Goal: Information Seeking & Learning: Learn about a topic

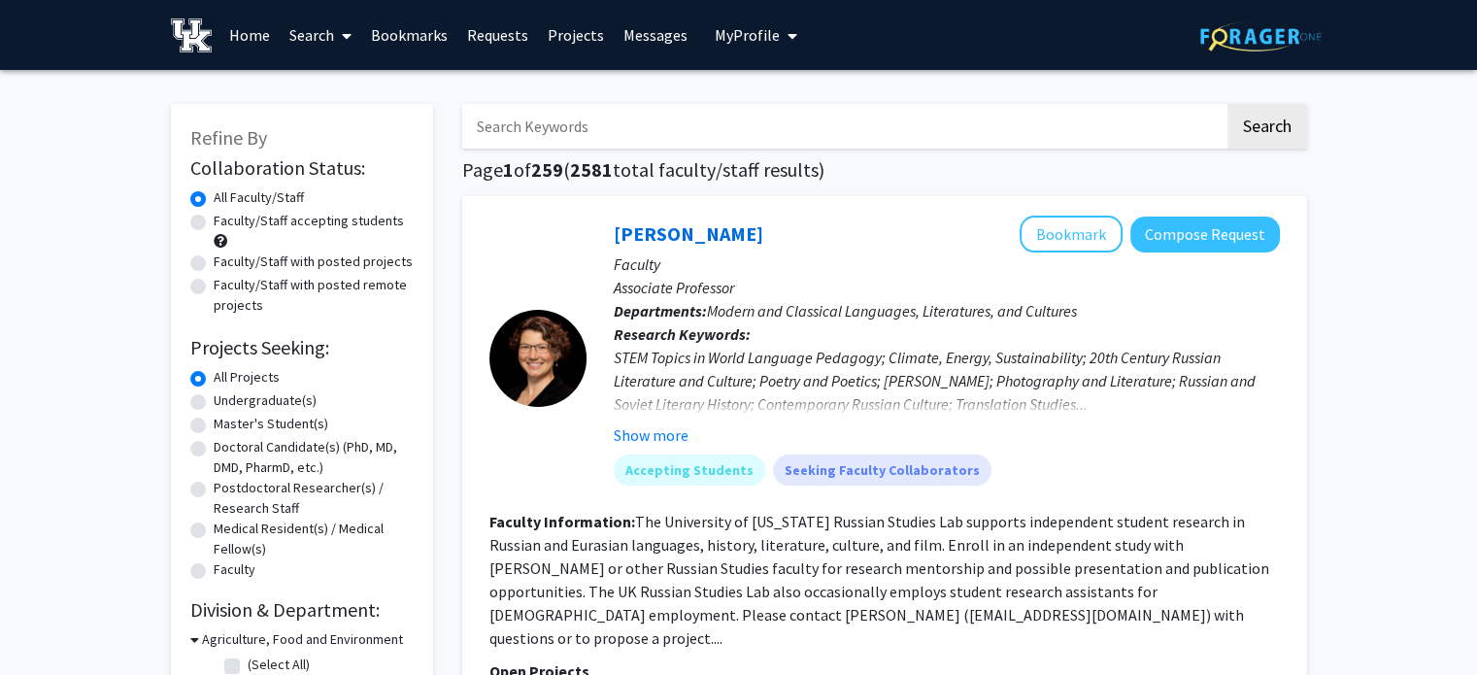
click at [649, 120] on input "Search Keywords" at bounding box center [843, 126] width 762 height 45
type input "p"
click at [1228, 104] on button "Search" at bounding box center [1268, 126] width 80 height 45
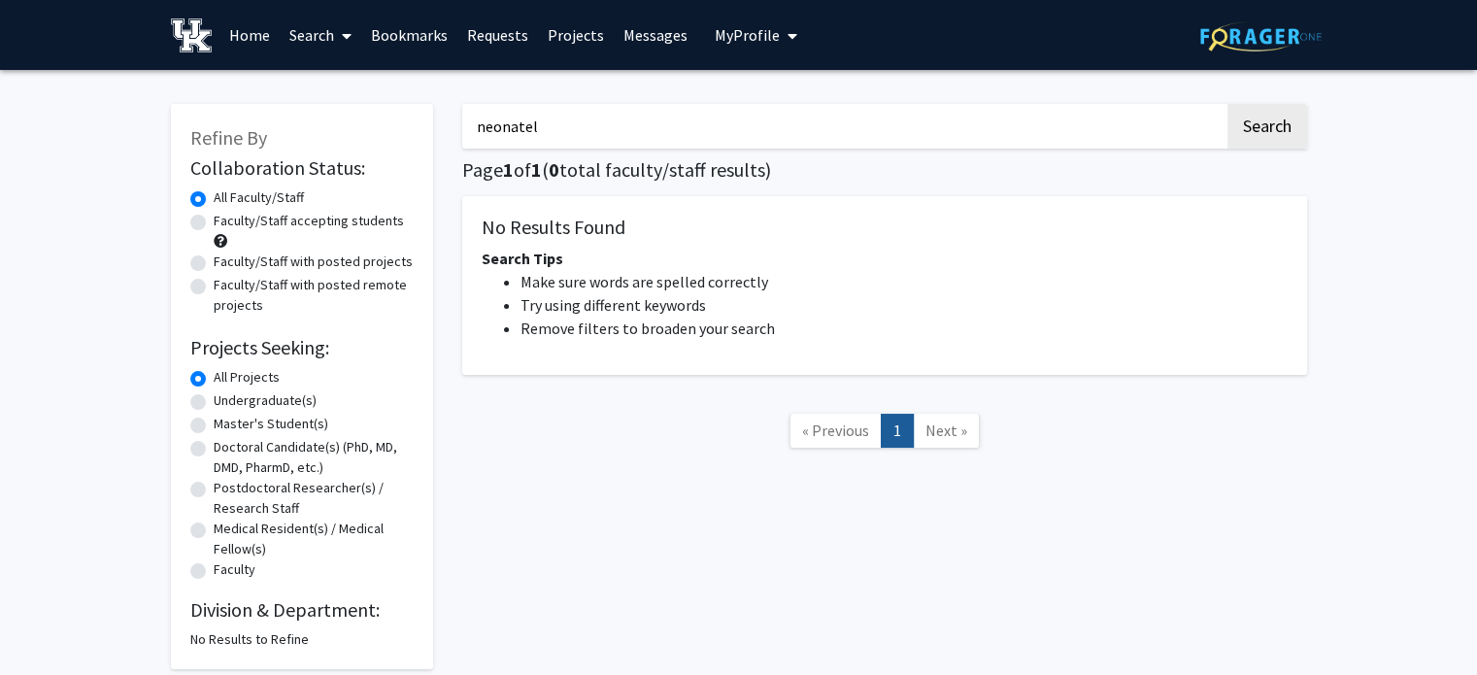
click at [1228, 104] on button "Search" at bounding box center [1268, 126] width 80 height 45
type input "neonate"
click at [1228, 104] on button "Search" at bounding box center [1268, 126] width 80 height 45
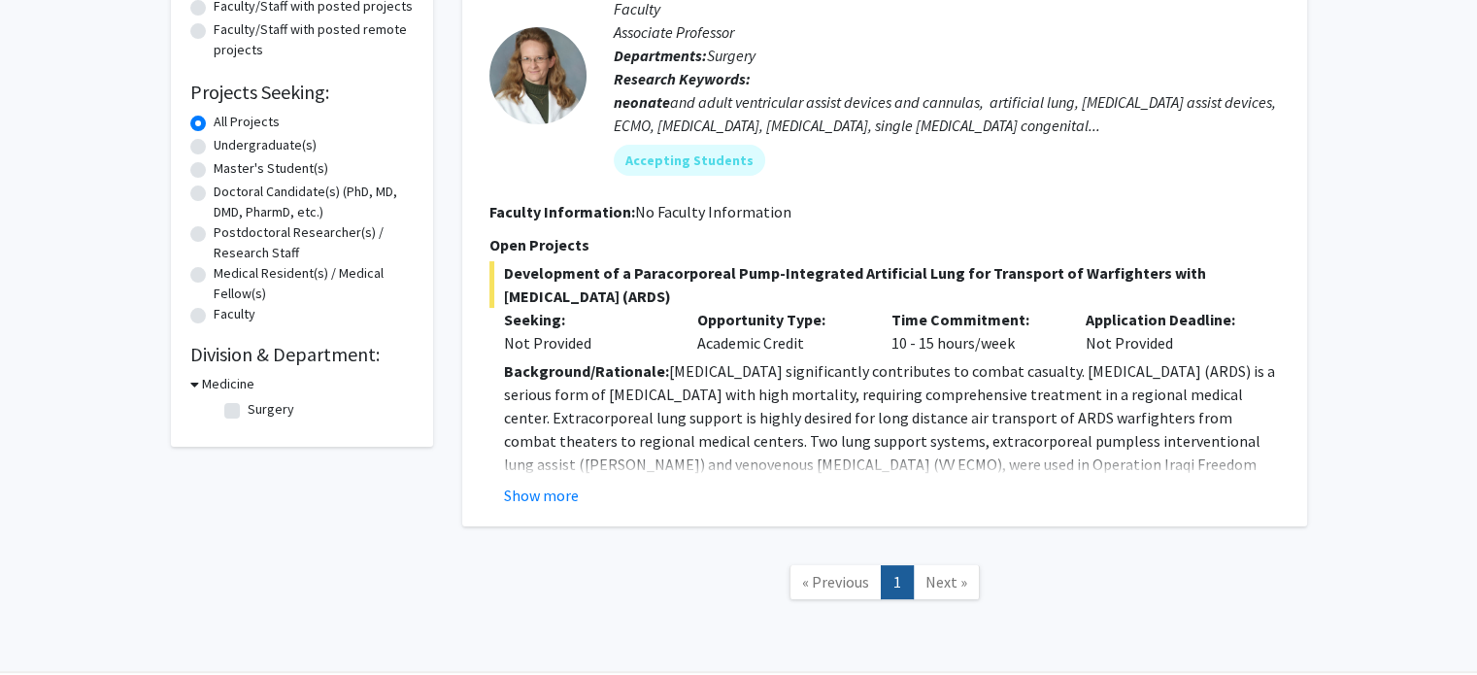
scroll to position [252, 0]
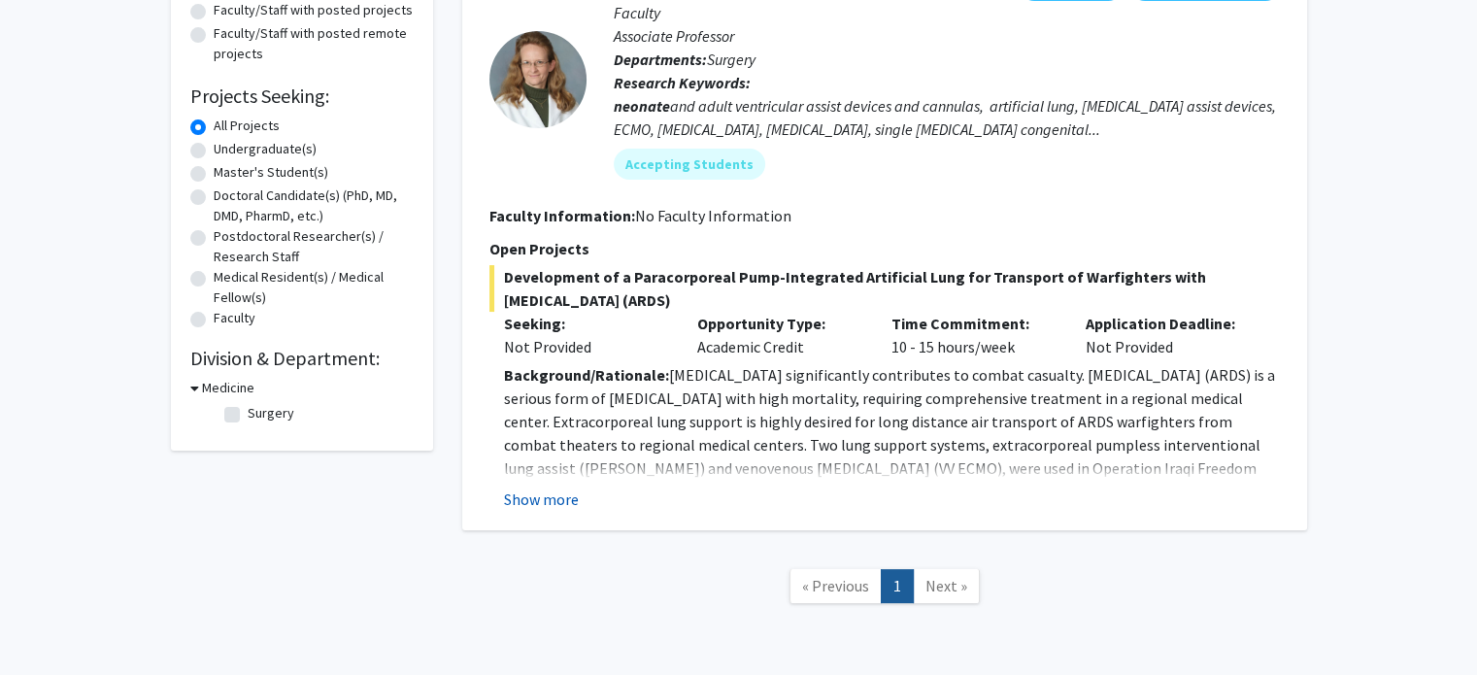
click at [544, 503] on button "Show more" at bounding box center [541, 499] width 75 height 23
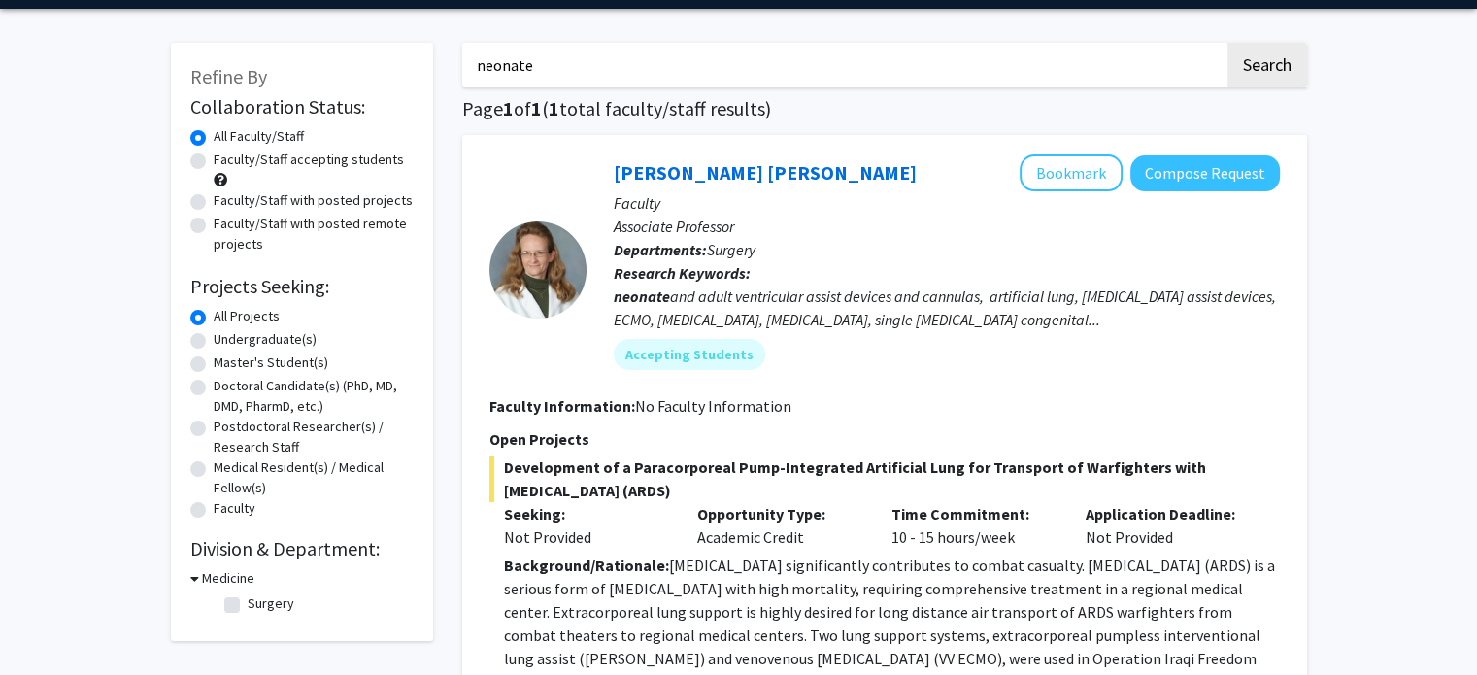
scroll to position [62, 0]
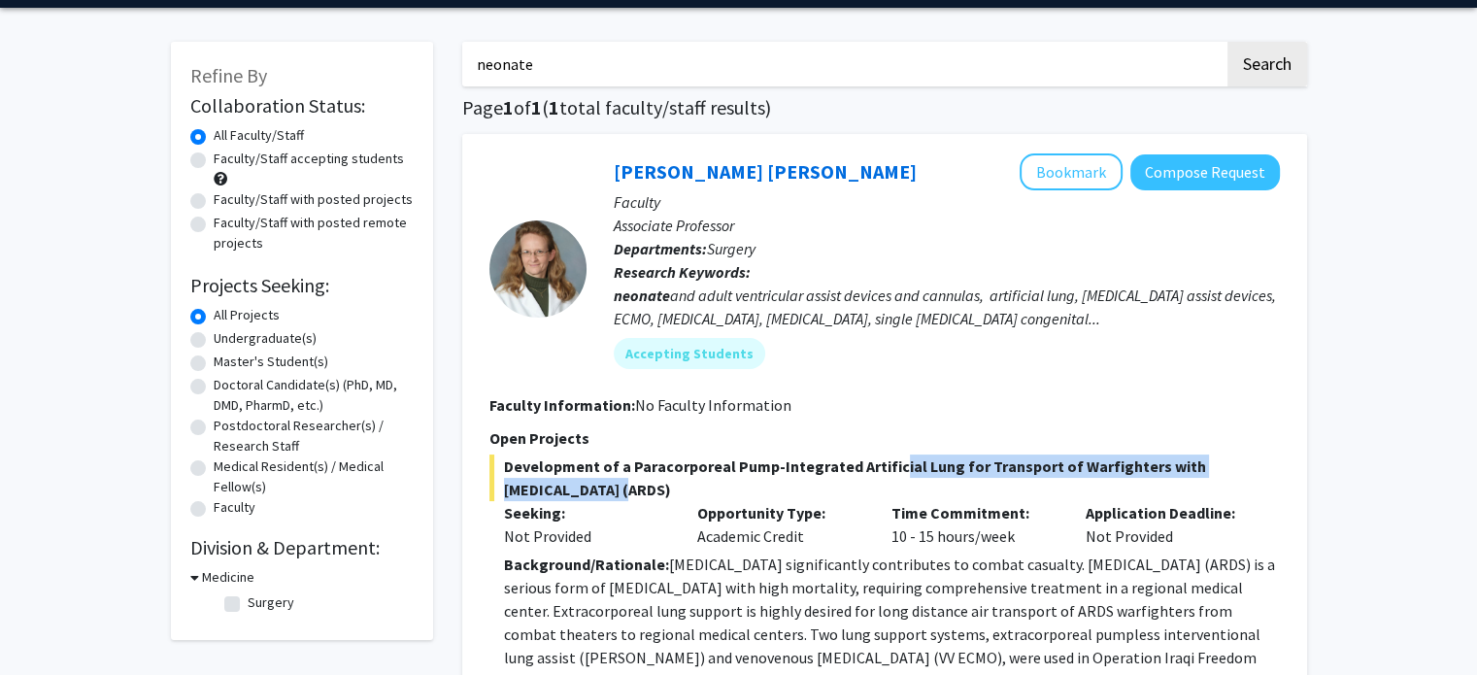
drag, startPoint x: 571, startPoint y: 482, endPoint x: 879, endPoint y: 466, distance: 308.3
click at [879, 466] on span "Development of a Paracorporeal Pump-Integrated Artificial Lung for Transport of…" at bounding box center [884, 478] width 791 height 47
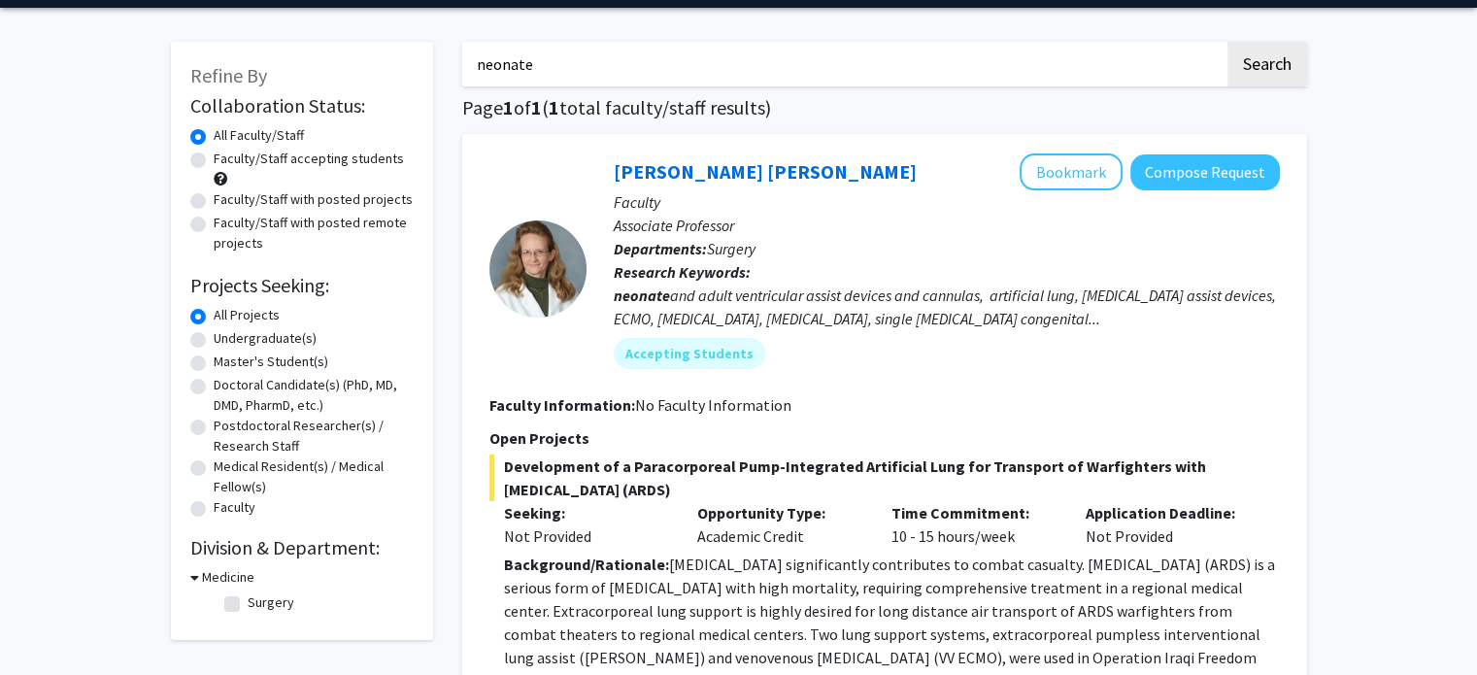
click at [877, 514] on div "Time Commitment: 10 - 15 hours/week" at bounding box center [974, 524] width 194 height 47
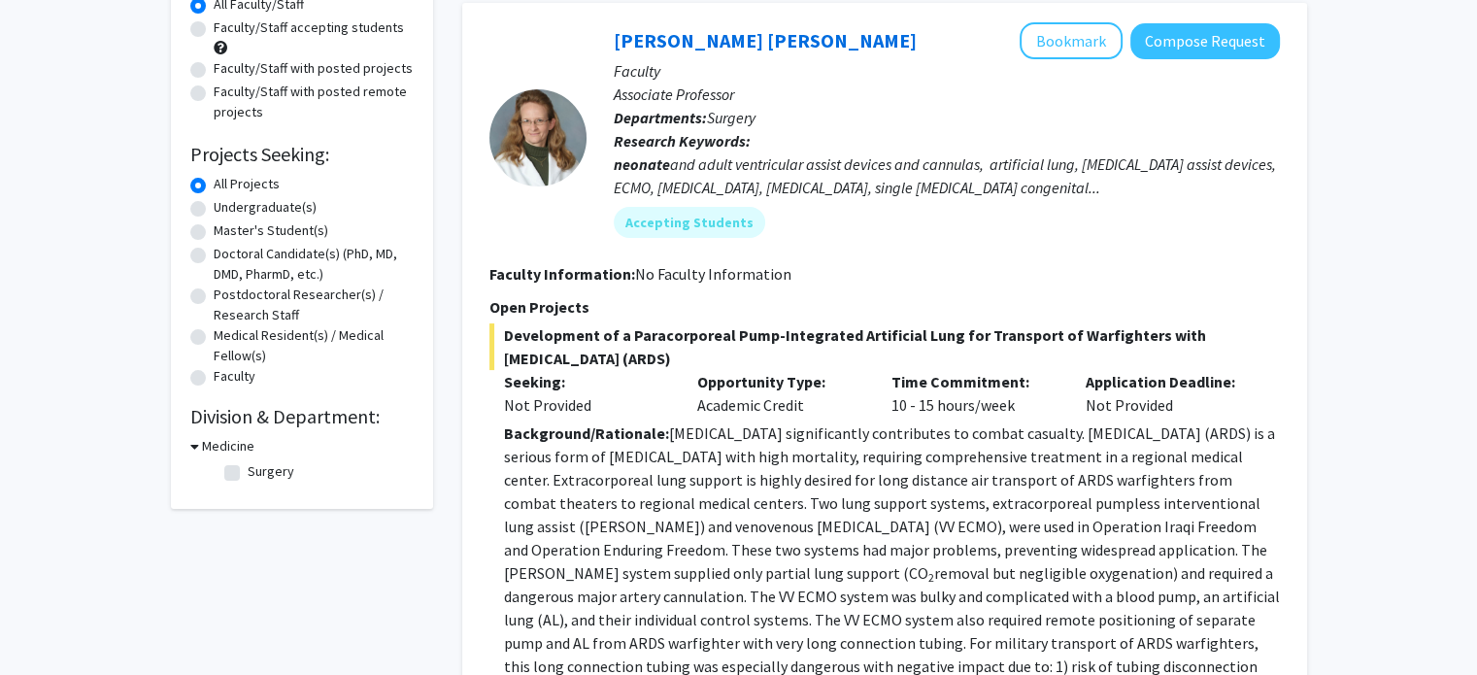
scroll to position [192, 0]
click at [202, 446] on h3 "Medicine" at bounding box center [228, 447] width 52 height 20
click at [202, 446] on h3 "Medicine" at bounding box center [224, 447] width 52 height 20
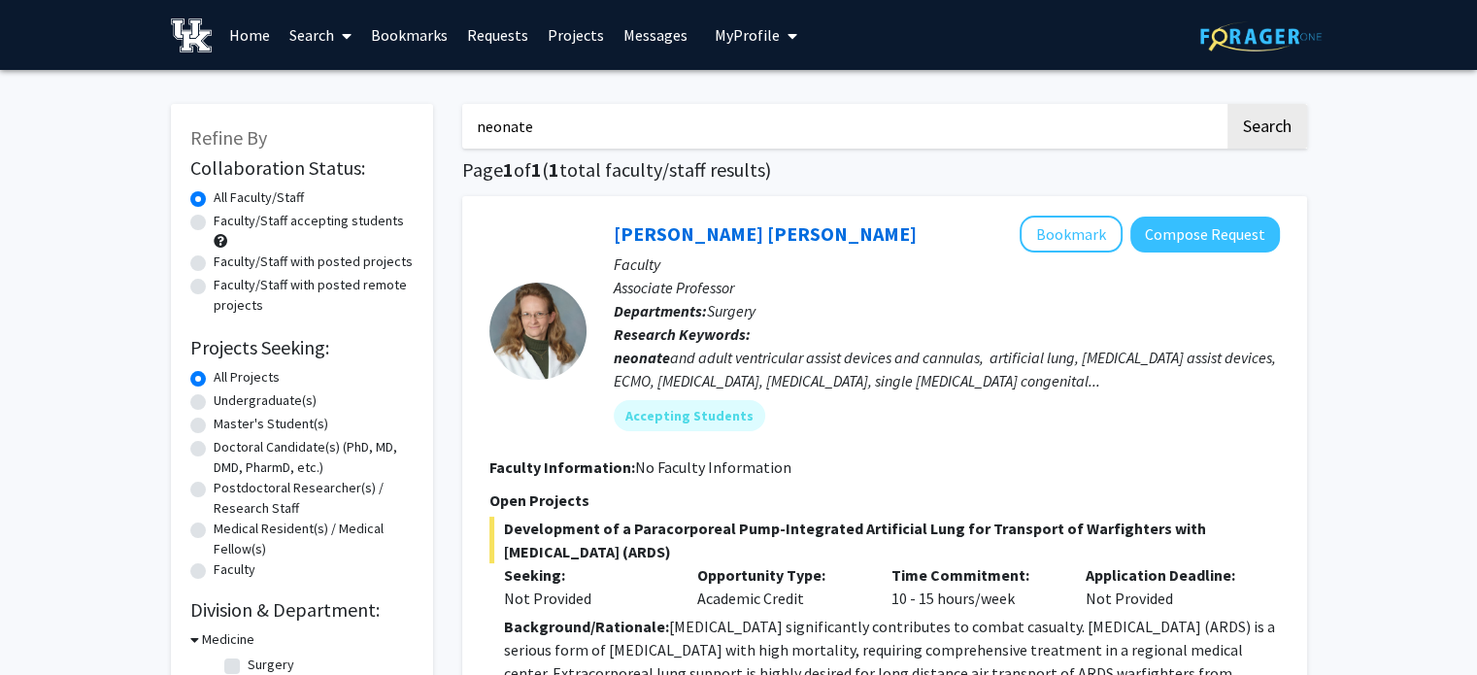
click at [319, 15] on link "Search" at bounding box center [321, 35] width 82 height 68
click at [342, 92] on span "Faculty/Staff" at bounding box center [351, 89] width 143 height 39
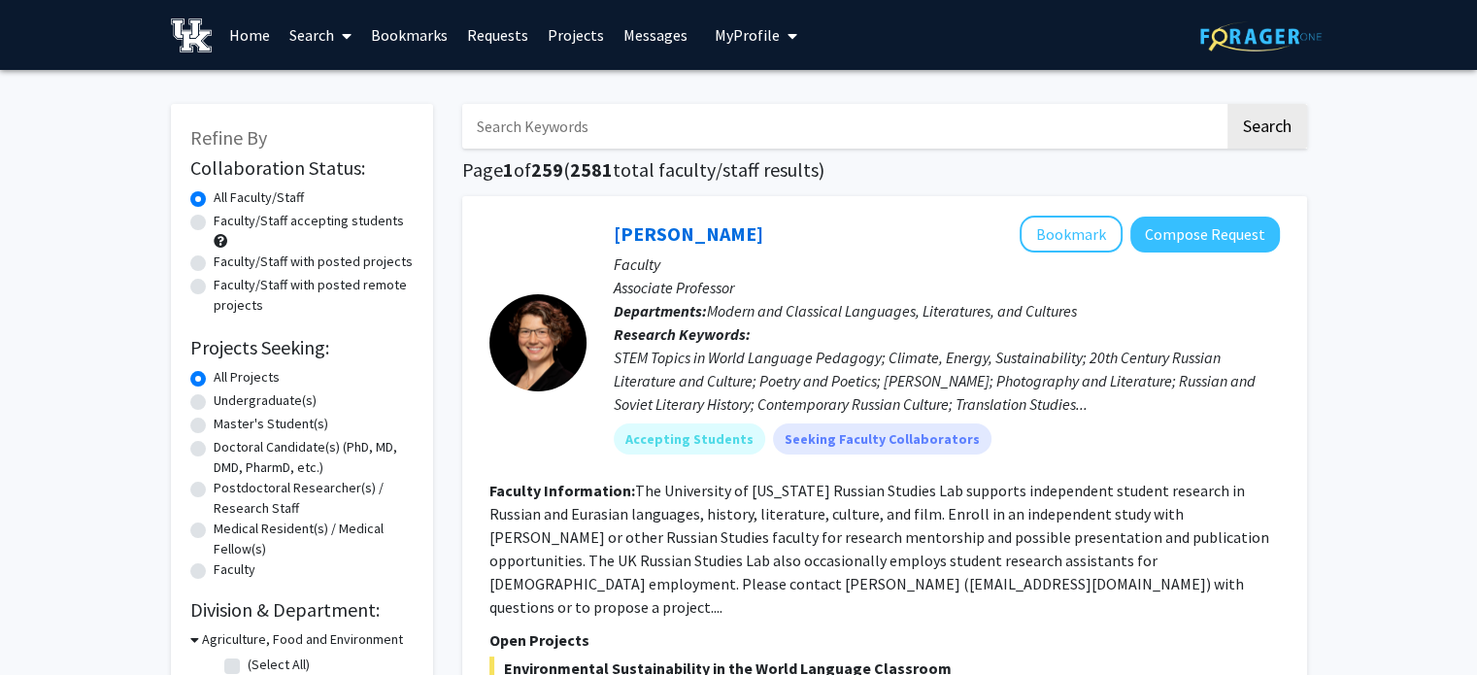
click at [590, 123] on input "Search Keywords" at bounding box center [843, 126] width 762 height 45
click at [1228, 104] on button "Search" at bounding box center [1268, 126] width 80 height 45
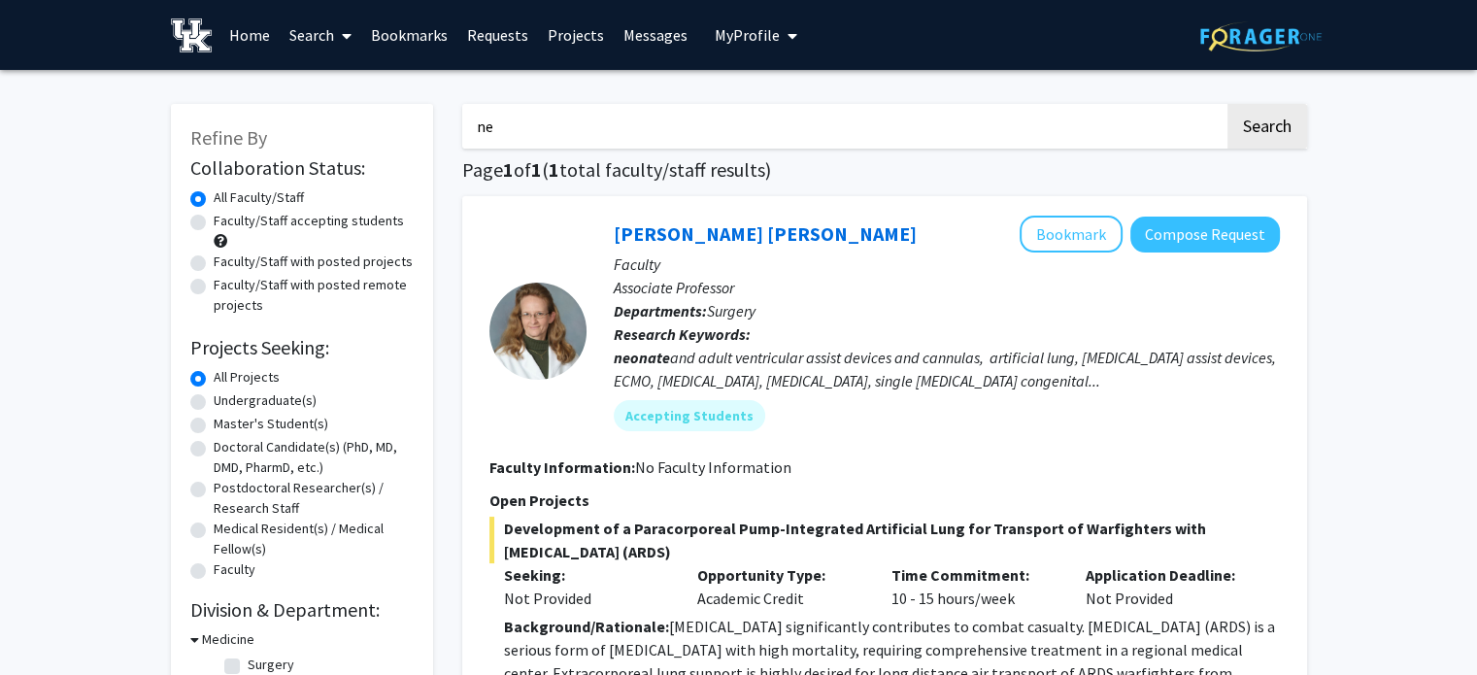
type input "n"
click at [1228, 104] on button "Search" at bounding box center [1268, 126] width 80 height 45
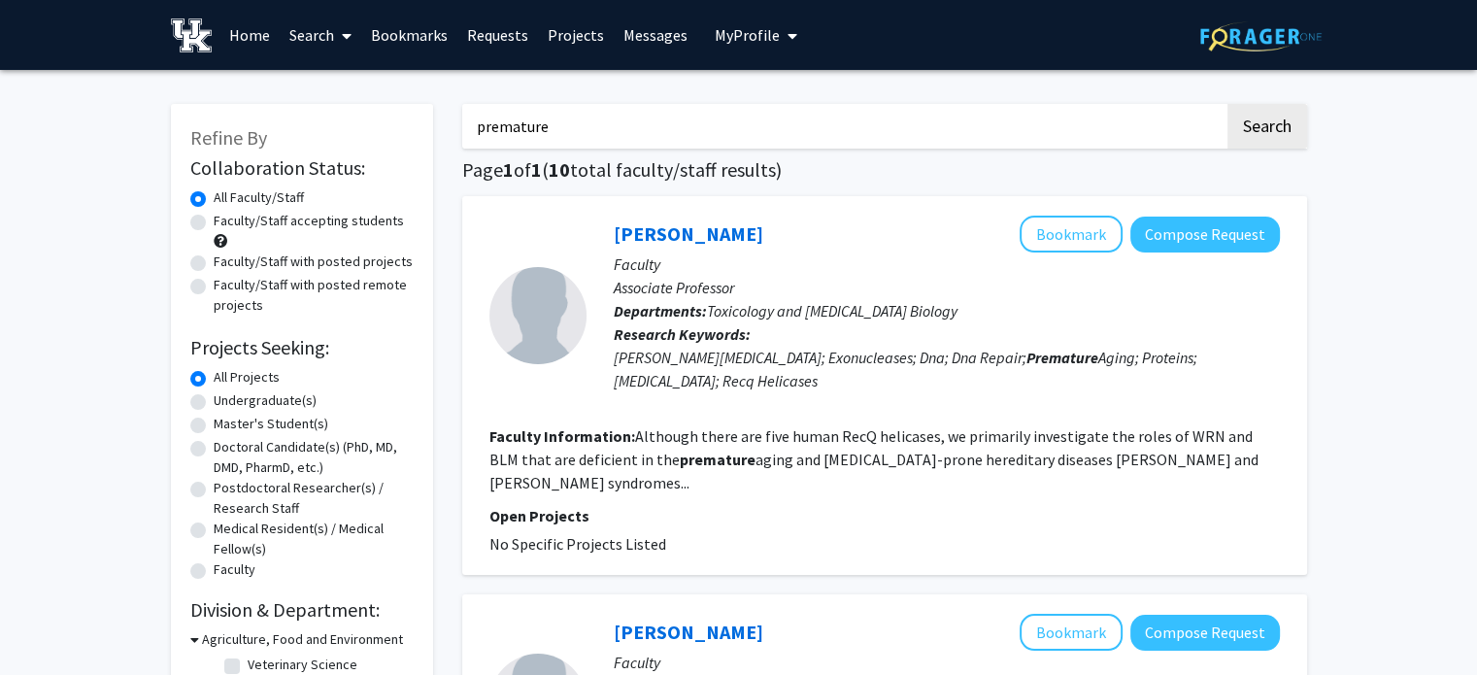
drag, startPoint x: 803, startPoint y: 132, endPoint x: 330, endPoint y: 207, distance: 478.9
click at [1228, 104] on button "Search" at bounding box center [1268, 126] width 80 height 45
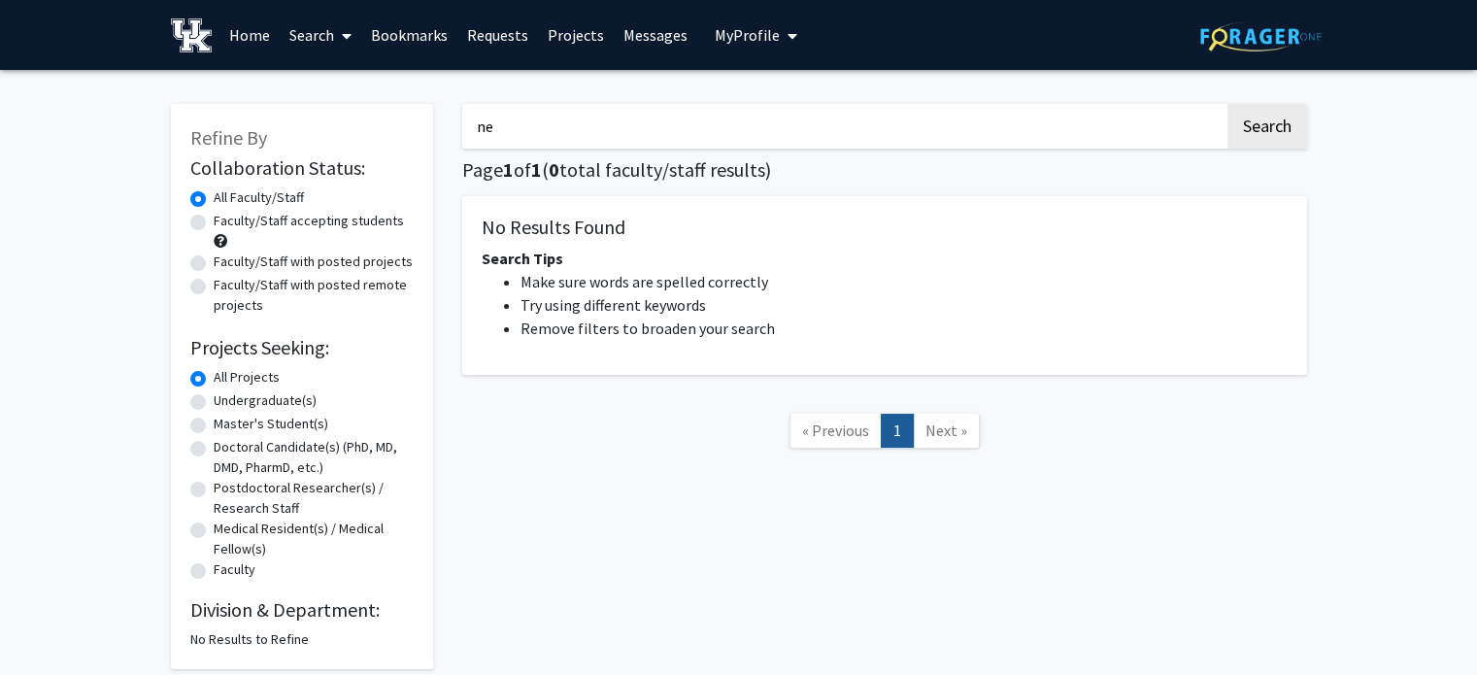
type input "n"
type input "neonatology"
click at [1228, 104] on button "Search" at bounding box center [1268, 126] width 80 height 45
click at [294, 41] on link "Search" at bounding box center [321, 35] width 82 height 68
click at [327, 92] on span "Faculty/Staff" at bounding box center [351, 89] width 143 height 39
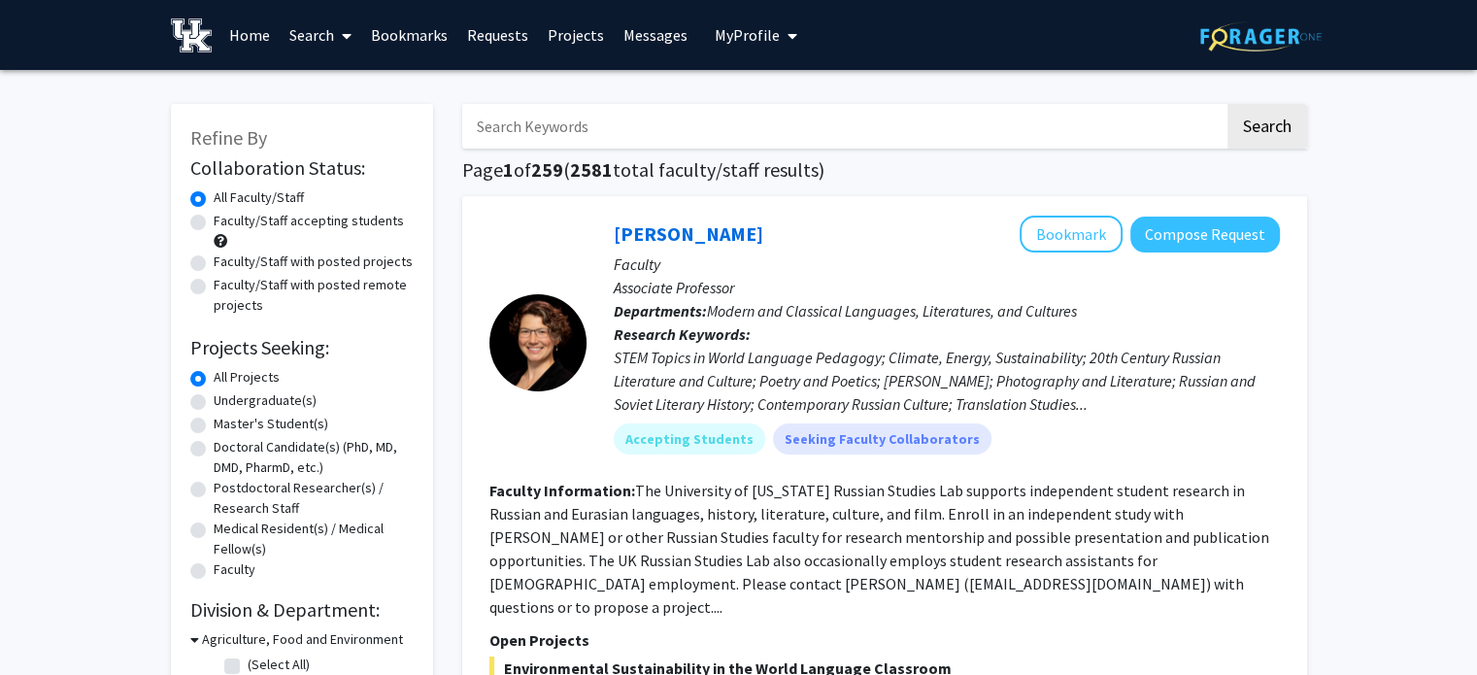
click at [624, 131] on input "Search Keywords" at bounding box center [843, 126] width 762 height 45
click at [1228, 104] on button "Search" at bounding box center [1268, 126] width 80 height 45
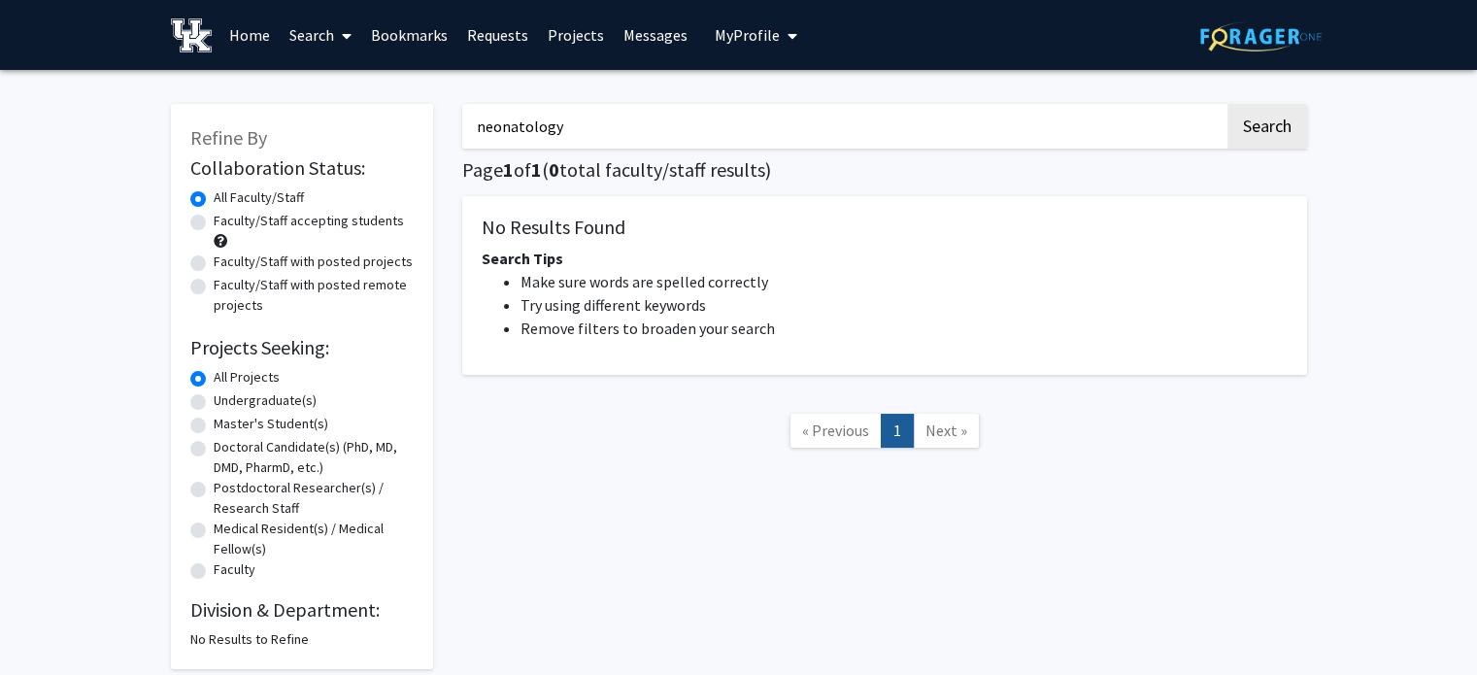
click at [726, 133] on input "neonatology" at bounding box center [843, 126] width 762 height 45
type input "n"
click at [1228, 104] on button "Search" at bounding box center [1268, 126] width 80 height 45
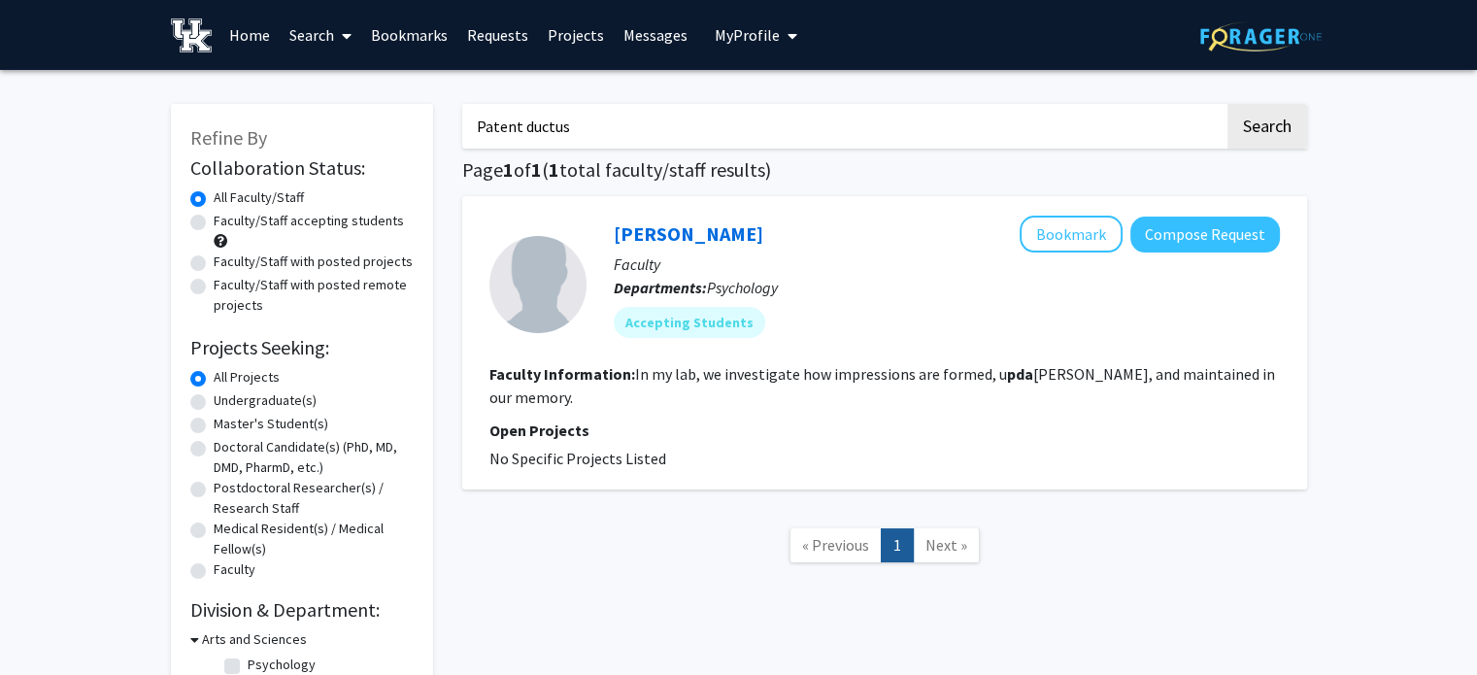
click at [1228, 104] on button "Search" at bounding box center [1268, 126] width 80 height 45
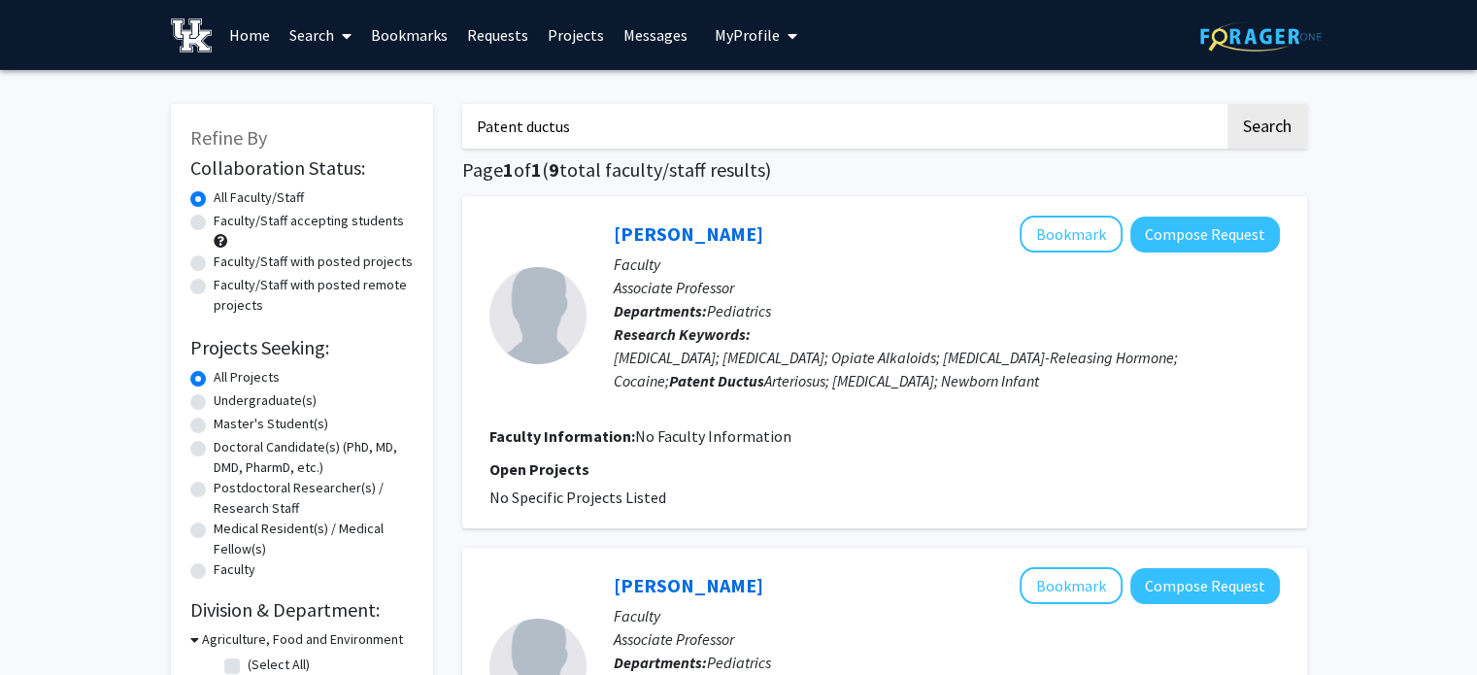
drag, startPoint x: 832, startPoint y: 110, endPoint x: 157, endPoint y: 170, distance: 677.7
click at [1228, 104] on button "Search" at bounding box center [1268, 126] width 80 height 45
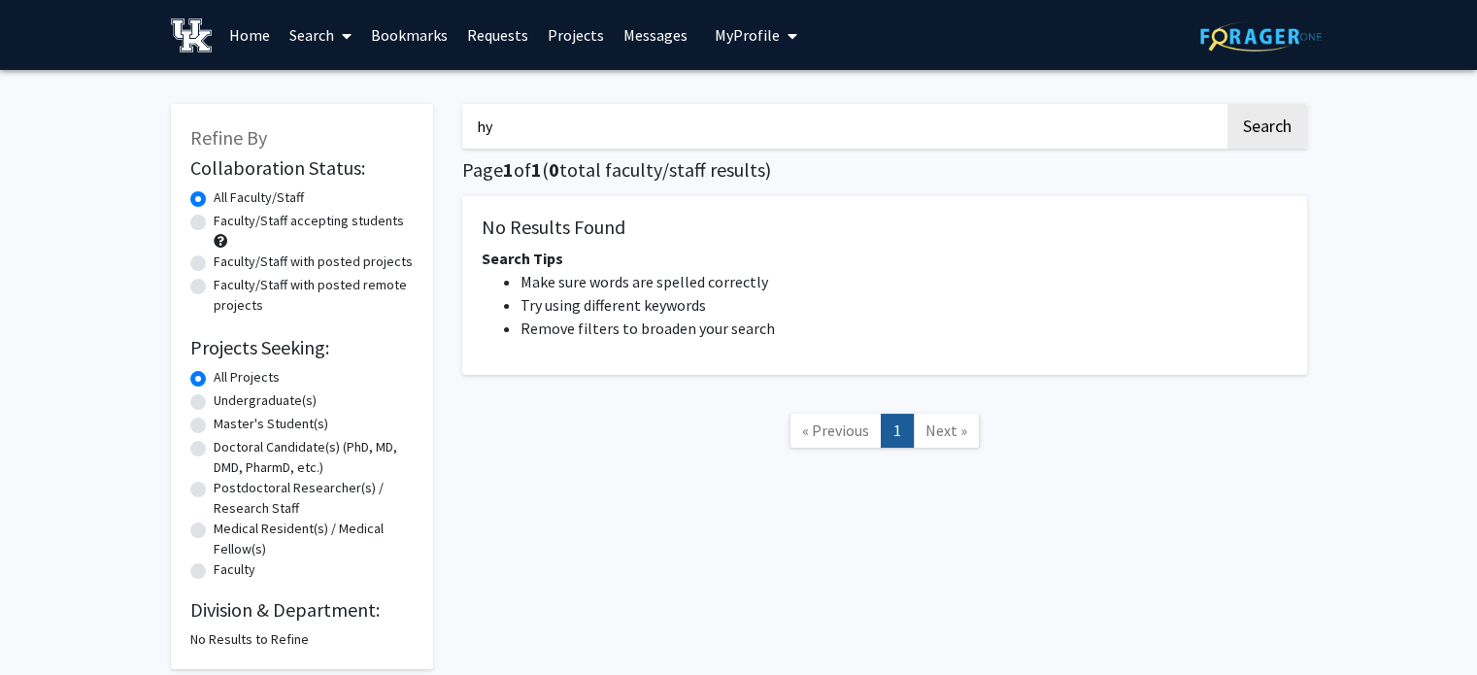
type input "h"
type input "p"
click at [1228, 104] on button "Search" at bounding box center [1268, 126] width 80 height 45
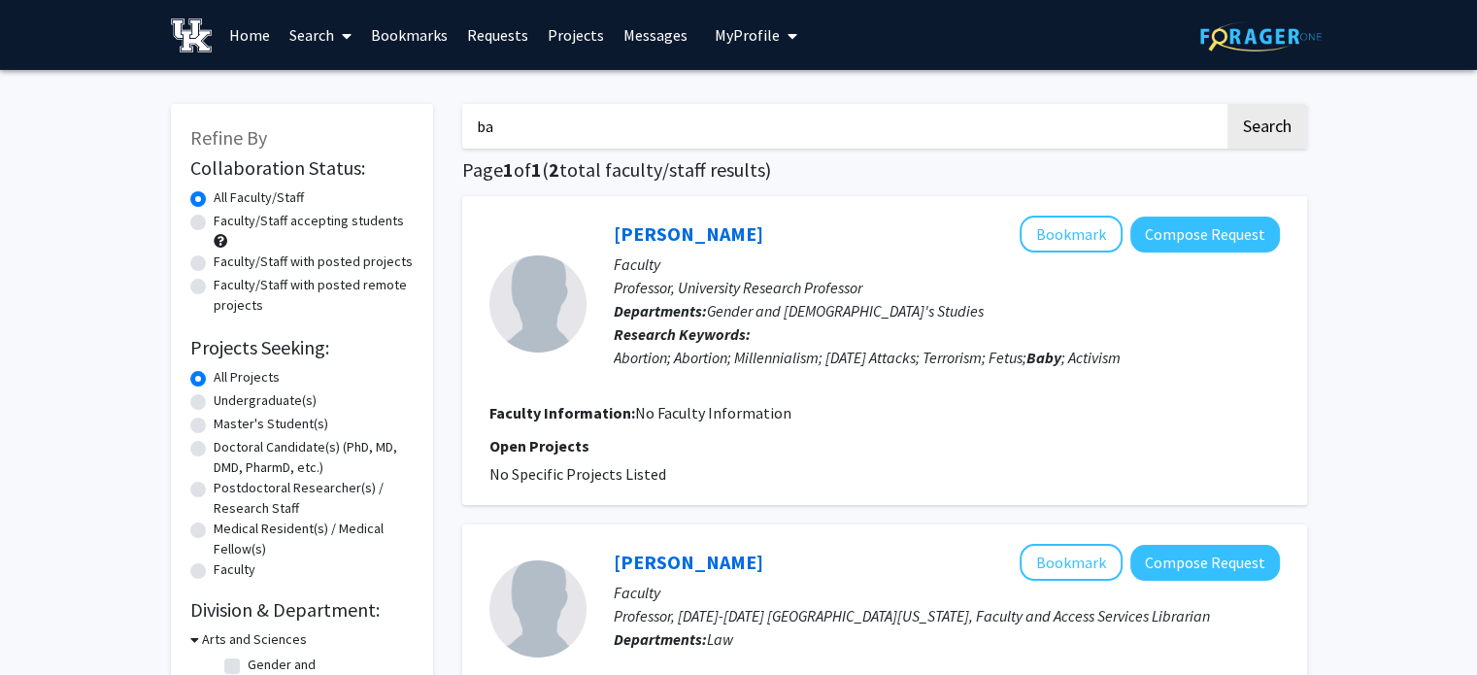
type input "b"
click at [1228, 104] on button "Search" at bounding box center [1268, 126] width 80 height 45
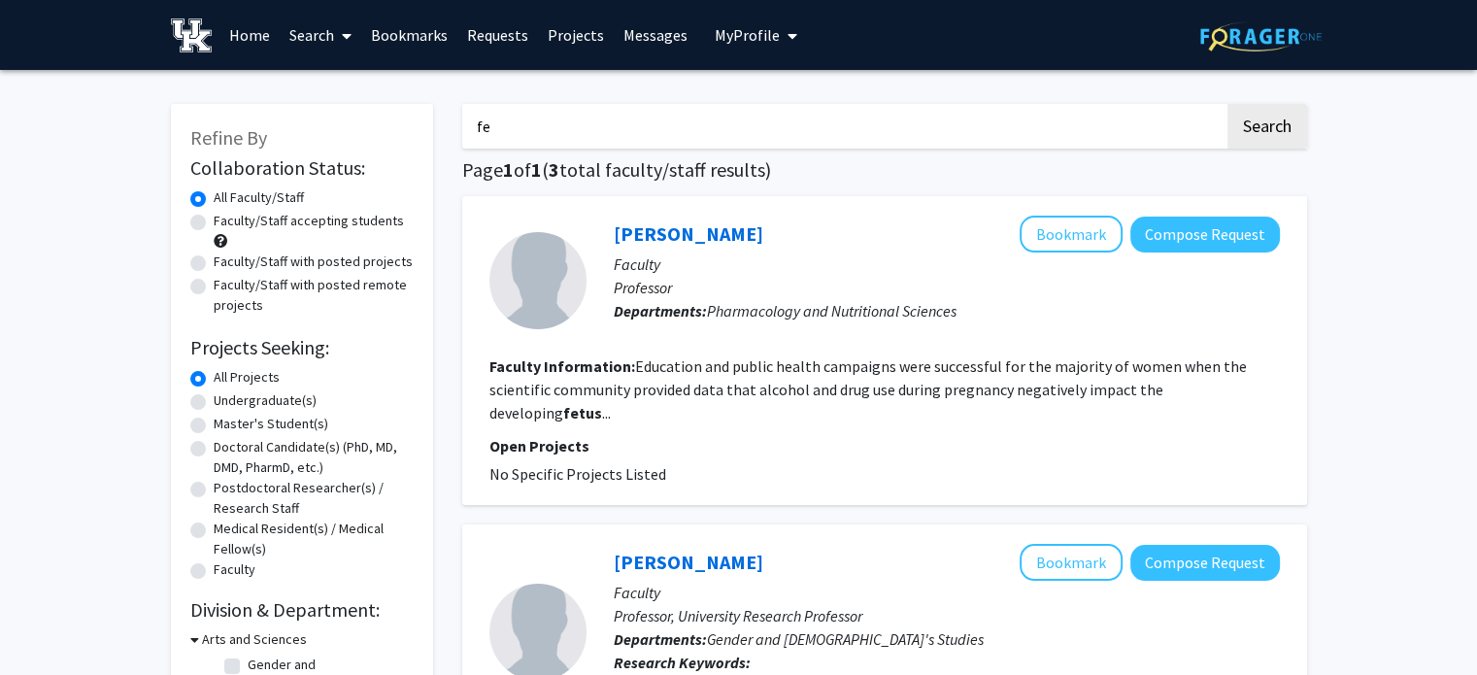
type input "f"
click at [1228, 104] on button "Search" at bounding box center [1268, 126] width 80 height 45
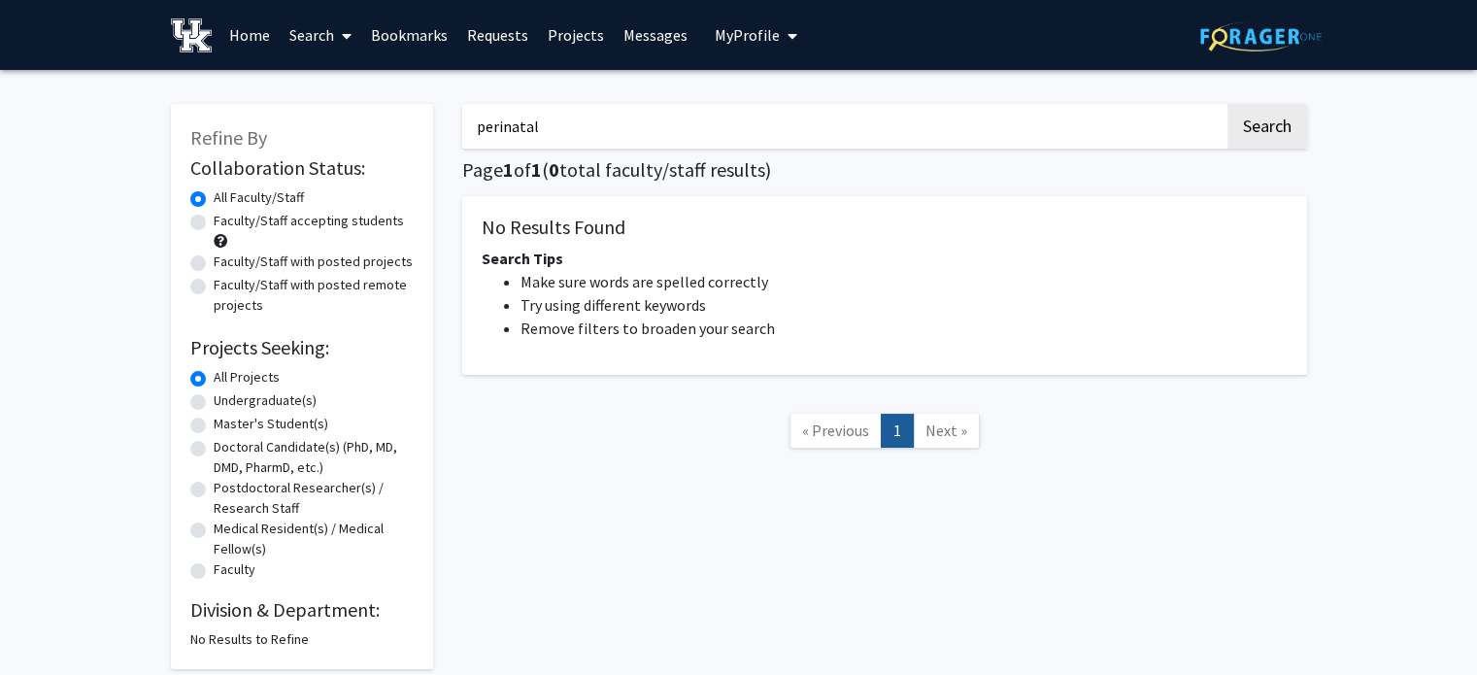
click at [1228, 104] on button "Search" at bounding box center [1268, 126] width 80 height 45
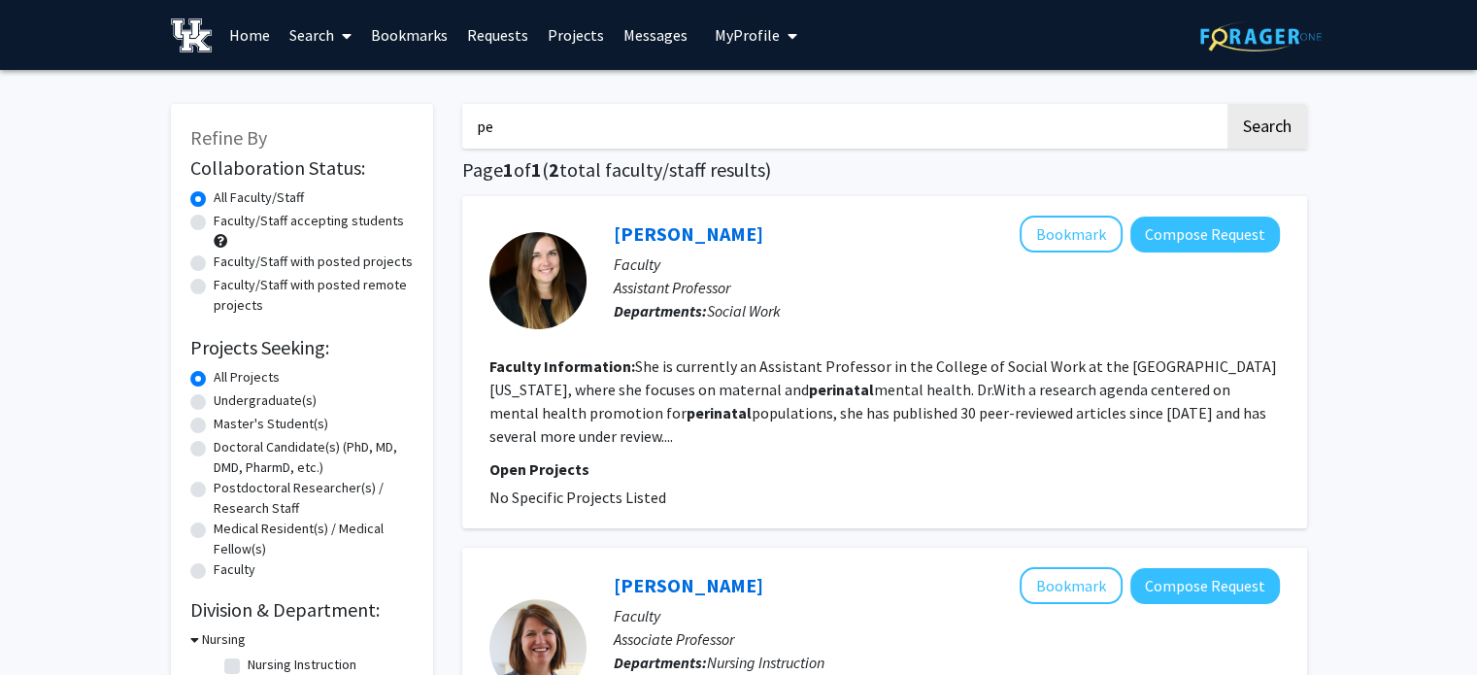
type input "p"
click at [1228, 104] on button "Search" at bounding box center [1268, 126] width 80 height 45
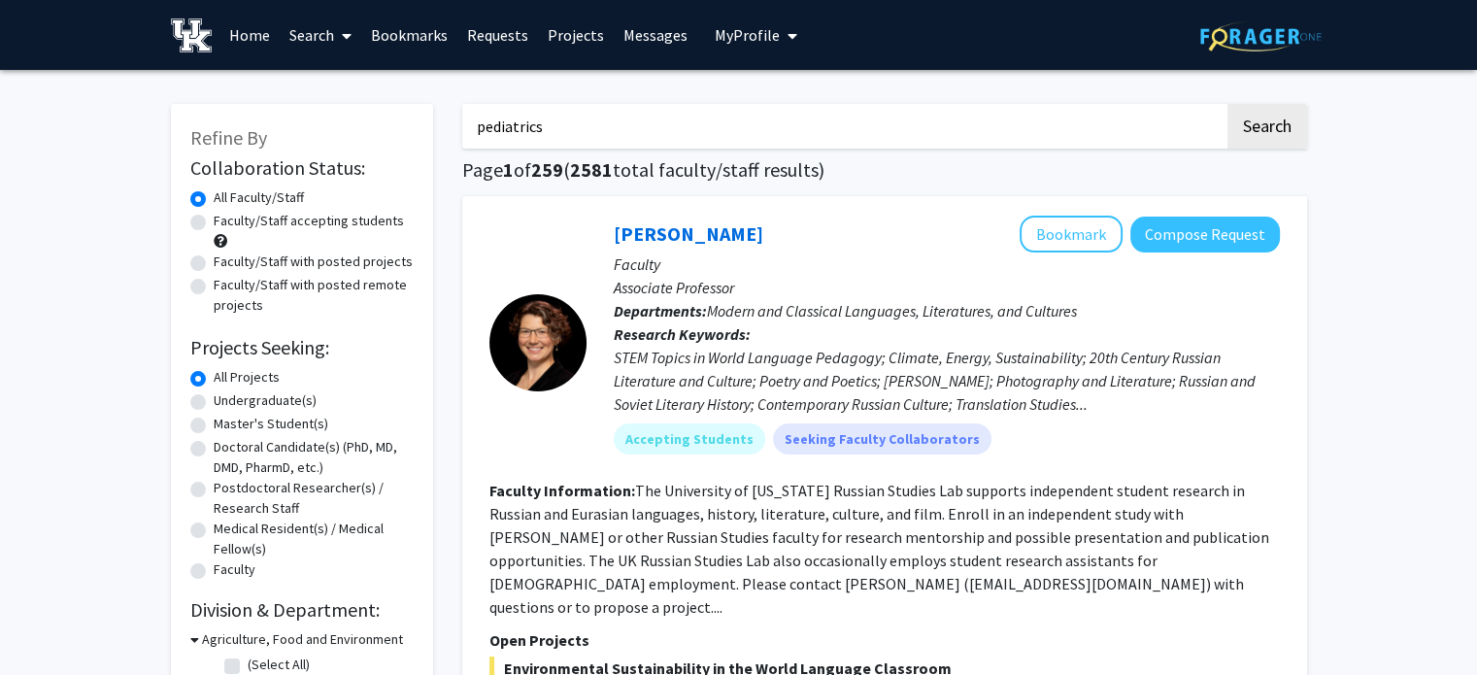
type input "pediatrics"
click at [1228, 104] on button "Search" at bounding box center [1268, 126] width 80 height 45
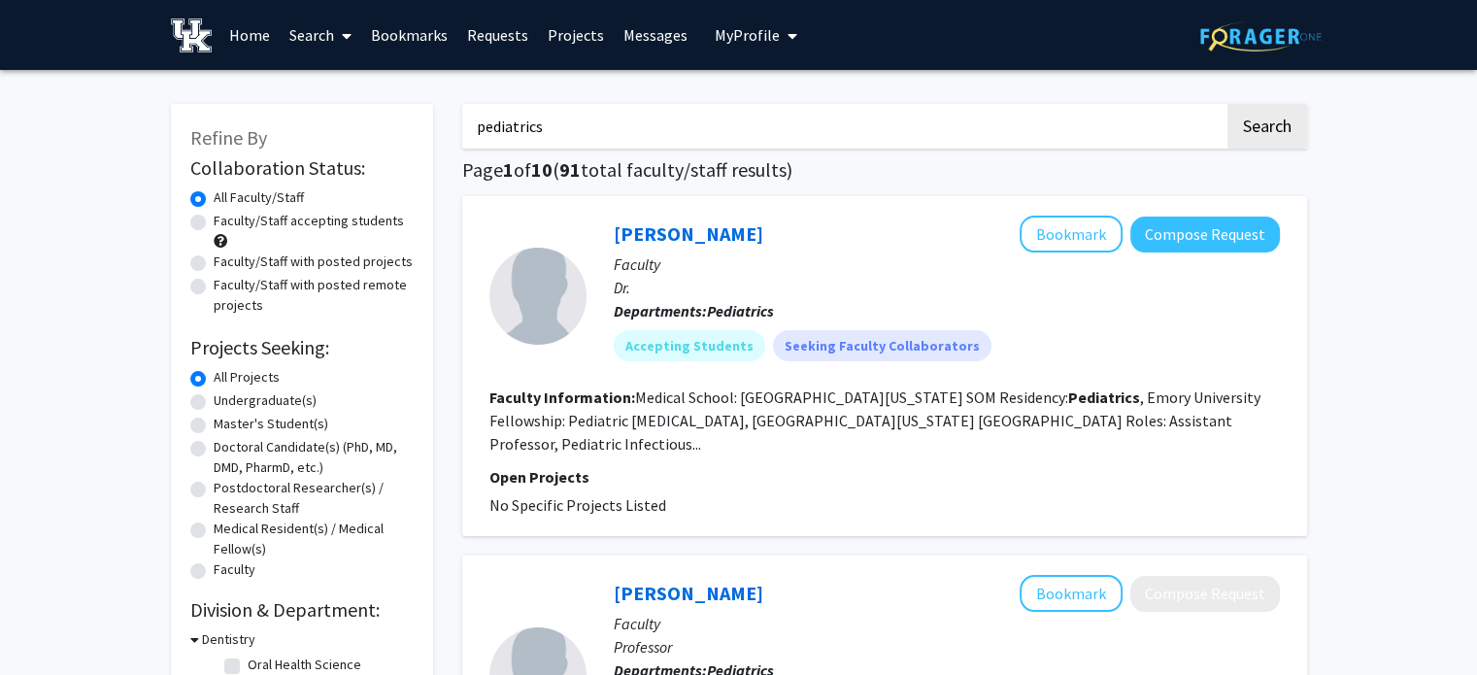
click at [788, 34] on icon "My profile dropdown to access profile and logout" at bounding box center [793, 36] width 10 height 16
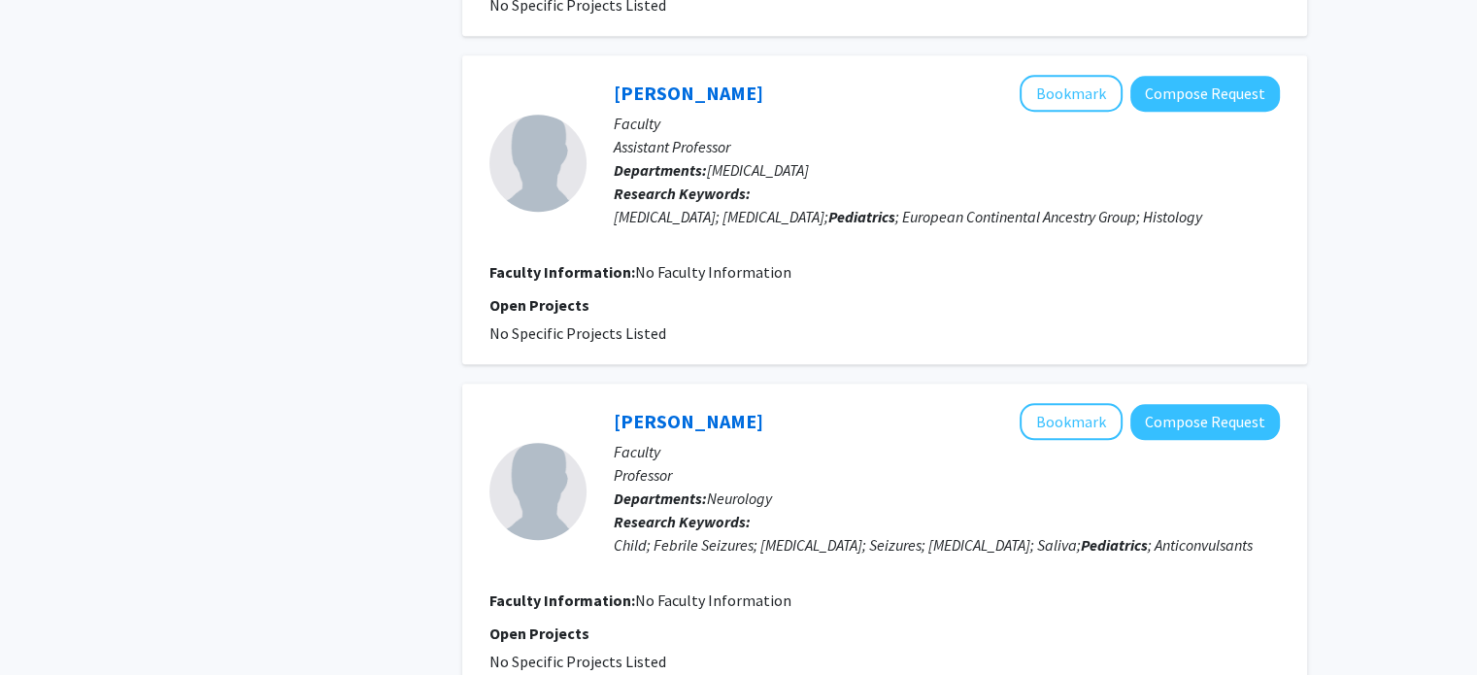
scroll to position [1639, 0]
